Goal: Task Accomplishment & Management: Complete application form

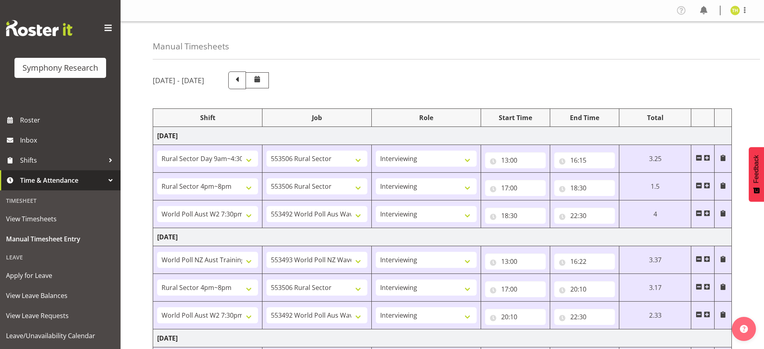
select select "81561"
select select "10587"
select select "47"
select select "81298"
select select "10587"
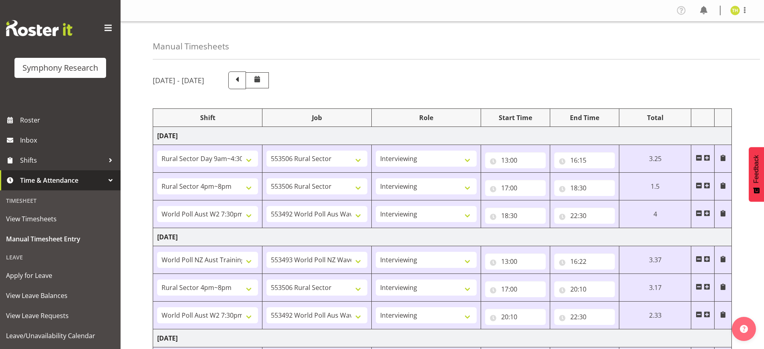
select select "47"
select select "56692"
select select "10499"
select select "47"
select select "41604"
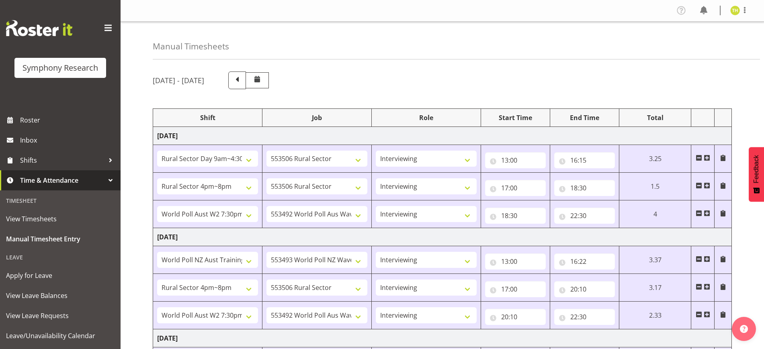
select select "10527"
select select "47"
select select "81298"
select select "10587"
select select "47"
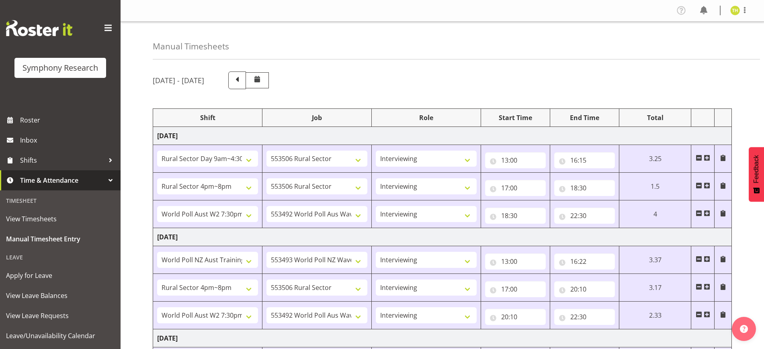
select select "56692"
select select "10499"
select select "47"
select select "81561"
select select "10587"
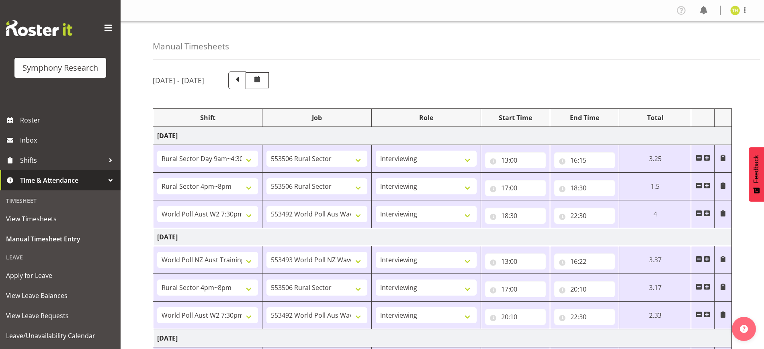
select select "47"
select select "81298"
select select "10587"
select select "47"
select select "41604"
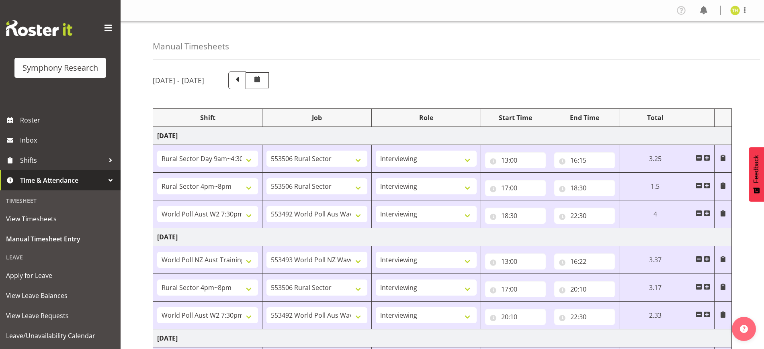
select select "10527"
select select "47"
select select "57511"
select select "10499"
select select "47"
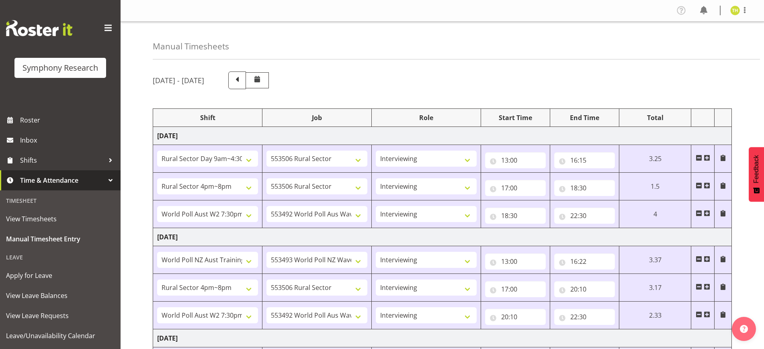
select select "81298"
select select "10587"
select select "47"
select select "57511"
select select "10499"
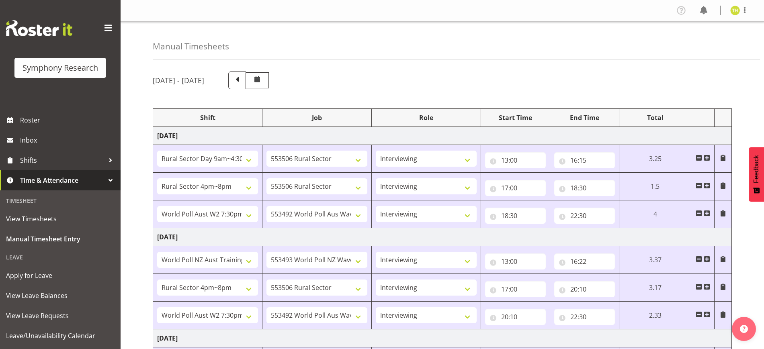
select select "47"
select select "81298"
select select "10587"
select select "47"
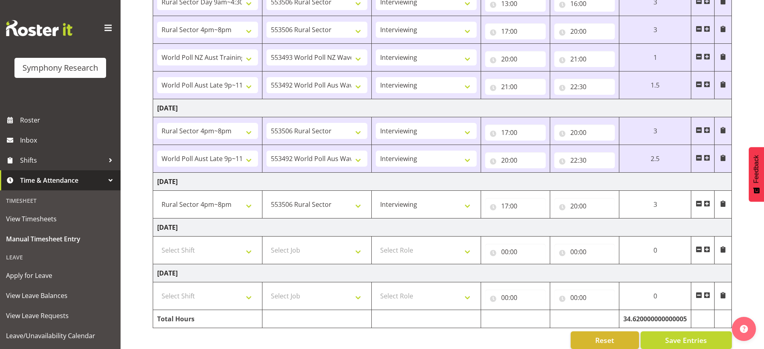
scroll to position [373, 0]
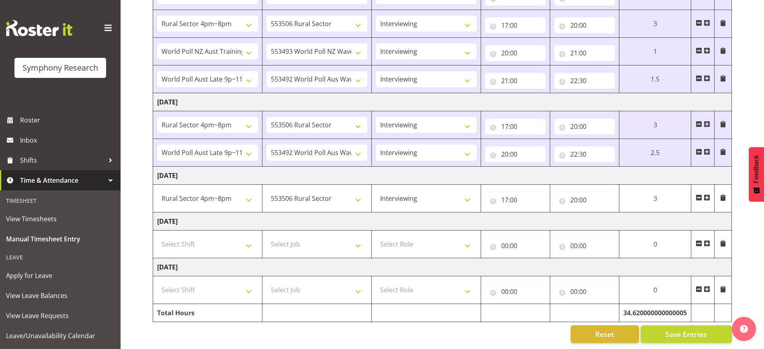
drag, startPoint x: 708, startPoint y: 191, endPoint x: 701, endPoint y: 195, distance: 8.1
click at [707, 194] on span at bounding box center [707, 197] width 6 height 6
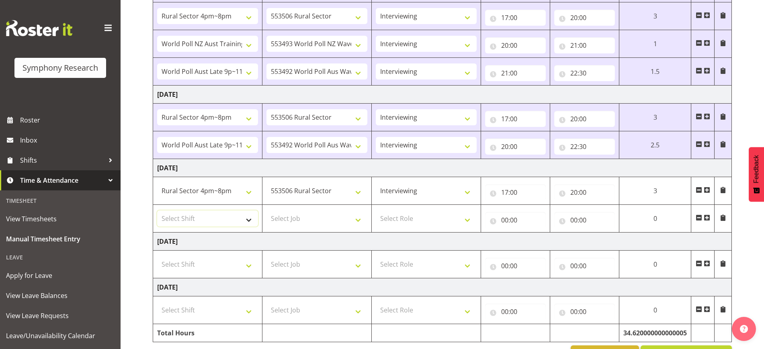
click at [212, 212] on select "Select Shift !!Weekend Residential (Roster IT Shift Label) *Business 9/10am ~ 4…" at bounding box center [207, 219] width 101 height 16
select select "48116"
click at [157, 211] on select "Select Shift !!Weekend Residential (Roster IT Shift Label) *Business 9/10am ~ 4…" at bounding box center [207, 219] width 101 height 16
click at [303, 217] on select "Select Job 550060 IF Admin 553492 World Poll Aus Wave 2 Main 2025 553493 World …" at bounding box center [316, 219] width 101 height 16
select select "10527"
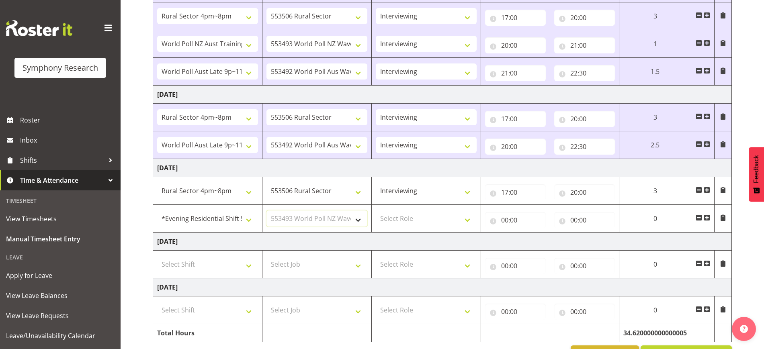
click at [266, 211] on select "Select Job 550060 IF Admin 553492 World Poll Aus Wave 2 Main 2025 553493 World …" at bounding box center [316, 219] width 101 height 16
click at [428, 225] on select "Select Role Briefing Interviewing" at bounding box center [426, 219] width 101 height 16
select select "47"
click at [376, 211] on select "Select Role Briefing Interviewing" at bounding box center [426, 219] width 101 height 16
click at [507, 220] on input "00:00" at bounding box center [515, 220] width 61 height 16
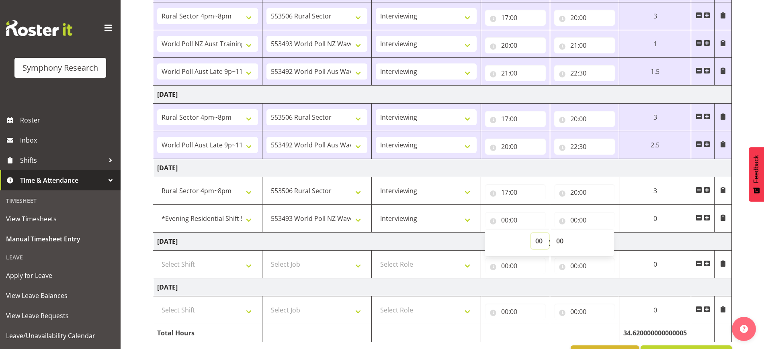
click at [538, 239] on select "00 01 02 03 04 05 06 07 08 09 10 11 12 13 14 15 16 17 18 19 20 21 22 23" at bounding box center [540, 241] width 18 height 16
select select "20"
click at [531, 233] on select "00 01 02 03 04 05 06 07 08 09 10 11 12 13 14 15 16 17 18 19 20 21 22 23" at bounding box center [540, 241] width 18 height 16
type input "20:00"
click at [582, 210] on div "00:00 00 01 02 03 04 05 06 07 08 09 10 11 12 13 14 15 16 17 18 19 20 21 22 23 :…" at bounding box center [584, 218] width 61 height 19
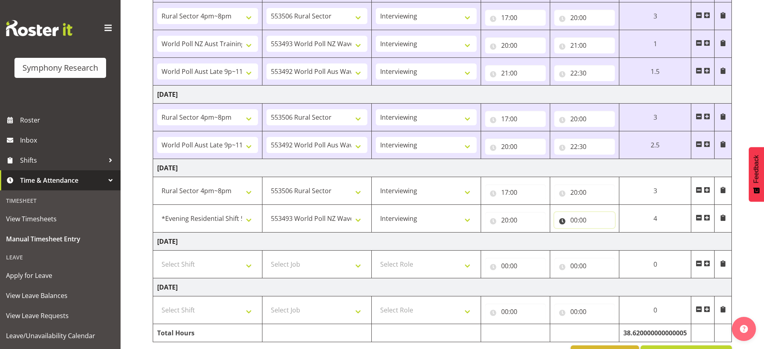
click at [574, 222] on input "00:00" at bounding box center [584, 220] width 61 height 16
click at [604, 238] on select "00 01 02 03 04 05 06 07 08 09 10 11 12 13 14 15 16 17 18 19 20 21 22 23" at bounding box center [609, 241] width 18 height 16
select select "21"
click at [600, 233] on select "00 01 02 03 04 05 06 07 08 09 10 11 12 13 14 15 16 17 18 19 20 21 22 23" at bounding box center [609, 241] width 18 height 16
type input "21:00"
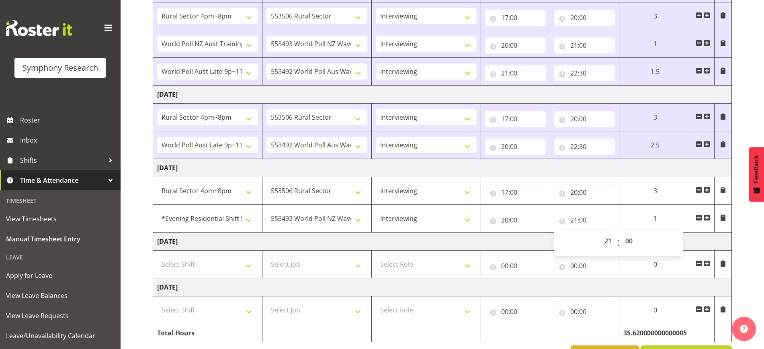
click at [592, 209] on div "21:00 00 01 02 03 04 05 06 07 08 09 10 11 12 13 14 15 16 17 18 19 20 21 22 23 :…" at bounding box center [584, 218] width 61 height 19
click at [705, 216] on span at bounding box center [707, 218] width 6 height 6
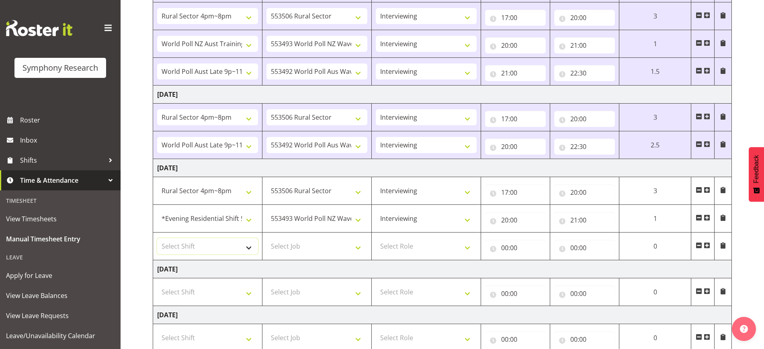
click at [181, 246] on select "Select Shift !!Weekend Residential (Roster IT Shift Label) *Business 9/10am ~ 4…" at bounding box center [207, 246] width 101 height 16
select select "57511"
click at [157, 238] on select "Select Shift !!Weekend Residential (Roster IT Shift Label) *Business 9/10am ~ 4…" at bounding box center [207, 246] width 101 height 16
click at [307, 248] on select "Select Job 550060 IF Admin 553492 World Poll Aus Wave 2 Main 2025 553493 World …" at bounding box center [316, 246] width 101 height 16
select select "10499"
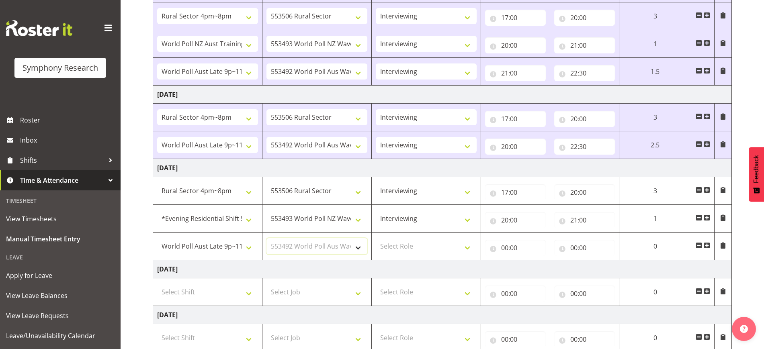
click at [266, 238] on select "Select Job 550060 IF Admin 553492 World Poll Aus Wave 2 Main 2025 553493 World …" at bounding box center [316, 246] width 101 height 16
drag, startPoint x: 436, startPoint y: 250, endPoint x: 435, endPoint y: 239, distance: 11.8
click at [436, 250] on select "Select Role Briefing Interviewing" at bounding box center [426, 246] width 101 height 16
select select "47"
click at [376, 238] on select "Select Role Briefing Interviewing" at bounding box center [426, 246] width 101 height 16
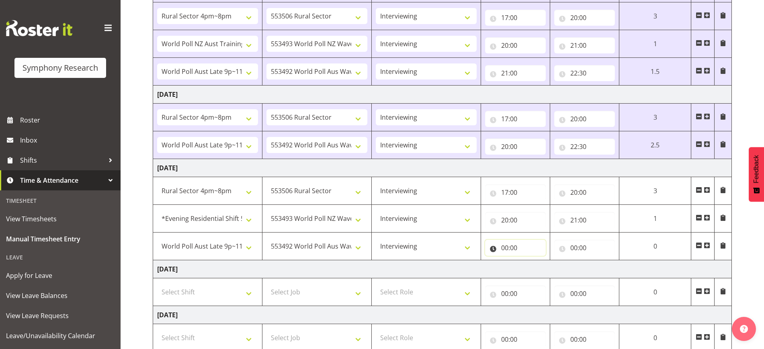
click at [502, 250] on input "00:00" at bounding box center [515, 248] width 61 height 16
click at [538, 273] on select "00 01 02 03 04 05 06 07 08 09 10 11 12 13 14 15 16 17 18 19 20 21 22 23" at bounding box center [540, 269] width 18 height 16
select select "21"
click at [531, 261] on select "00 01 02 03 04 05 06 07 08 09 10 11 12 13 14 15 16 17 18 19 20 21 22 23" at bounding box center [540, 269] width 18 height 16
type input "21:00"
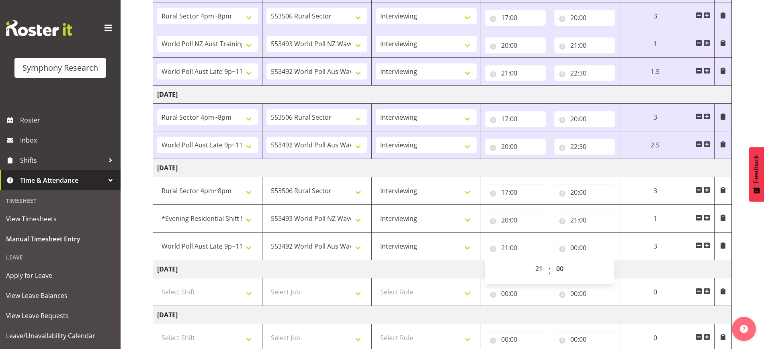
click at [568, 239] on div "00:00 00 01 02 03 04 05 06 07 08 09 10 11 12 13 14 15 16 17 18 19 20 21 22 23 :…" at bounding box center [584, 246] width 61 height 19
click at [572, 247] on input "00:00" at bounding box center [584, 248] width 61 height 16
click at [602, 268] on select "00 01 02 03 04 05 06 07 08 09 10 11 12 13 14 15 16 17 18 19 20 21 22 23" at bounding box center [609, 269] width 18 height 16
select select "22"
click at [600, 261] on select "00 01 02 03 04 05 06 07 08 09 10 11 12 13 14 15 16 17 18 19 20 21 22 23" at bounding box center [609, 269] width 18 height 16
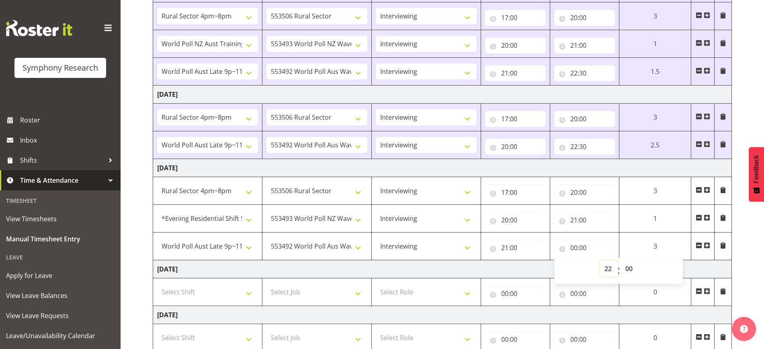
type input "22:00"
click at [631, 269] on select "00 01 02 03 04 05 06 07 08 09 10 11 12 13 14 15 16 17 18 19 20 21 22 23 24 25 2…" at bounding box center [630, 269] width 18 height 16
select select "30"
click at [621, 261] on select "00 01 02 03 04 05 06 07 08 09 10 11 12 13 14 15 16 17 18 19 20 21 22 23 24 25 2…" at bounding box center [630, 269] width 18 height 16
type input "22:30"
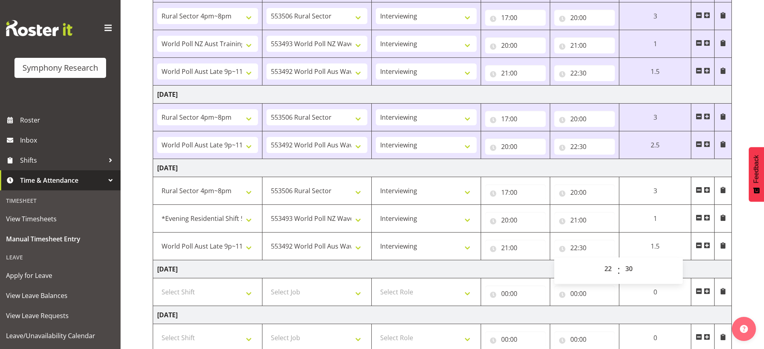
click at [748, 244] on div "[DATE] - [DATE] Shift Job Role Start Time End Time Total [DATE] !!Weekend Resid…" at bounding box center [458, 45] width 611 height 704
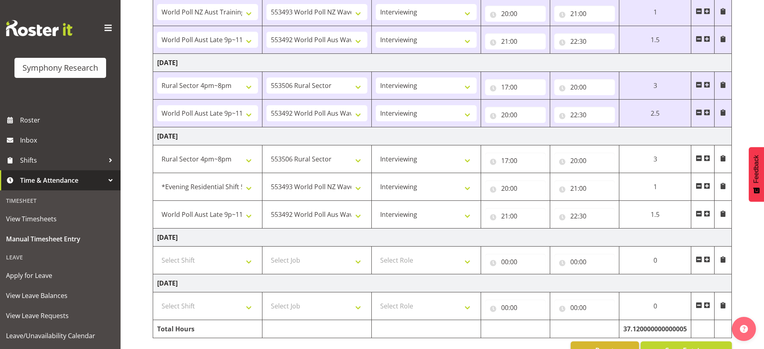
scroll to position [428, 0]
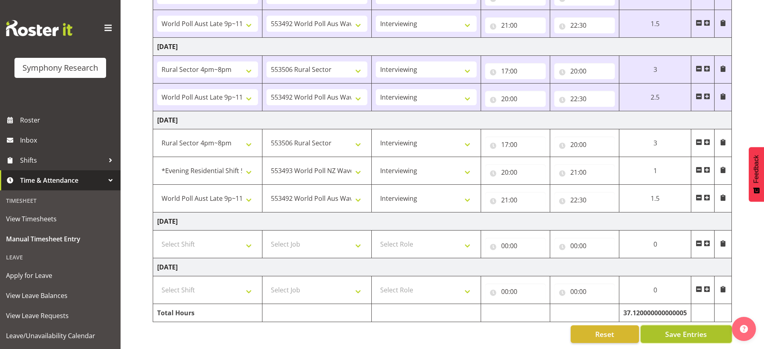
click at [681, 329] on span "Save Entries" at bounding box center [686, 334] width 42 height 10
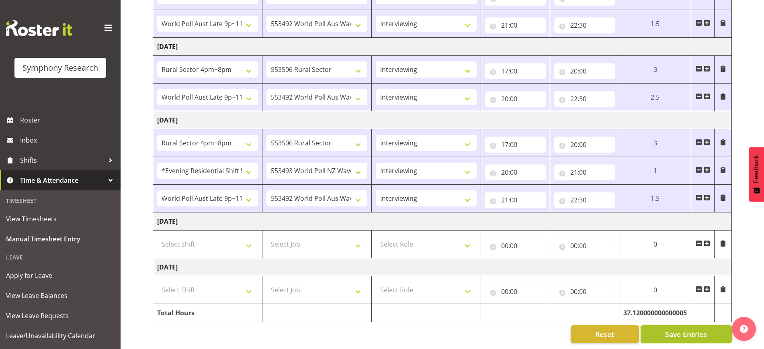
click at [706, 329] on span "Save Entries" at bounding box center [686, 334] width 42 height 10
